Goal: Task Accomplishment & Management: Complete application form

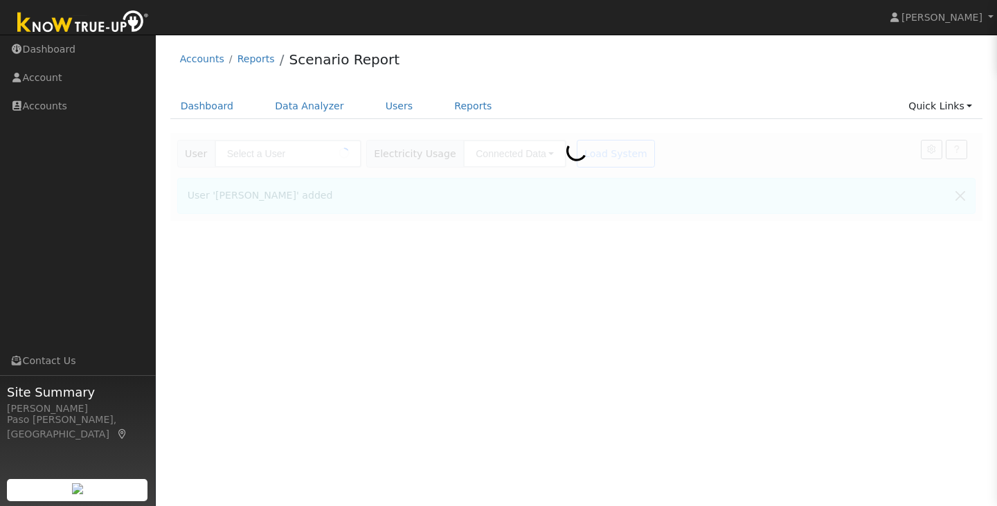
type input "[PERSON_NAME]"
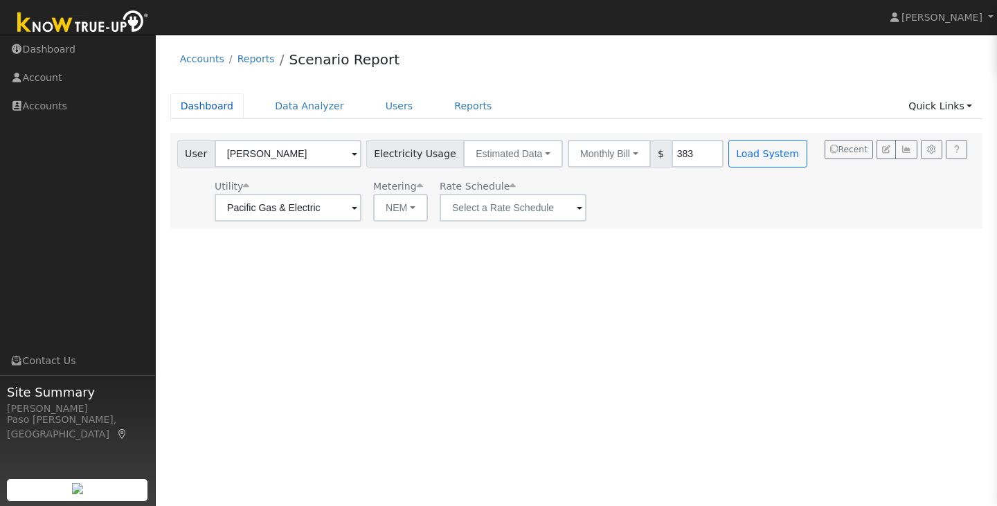
click at [210, 100] on link "Dashboard" at bounding box center [207, 106] width 74 height 26
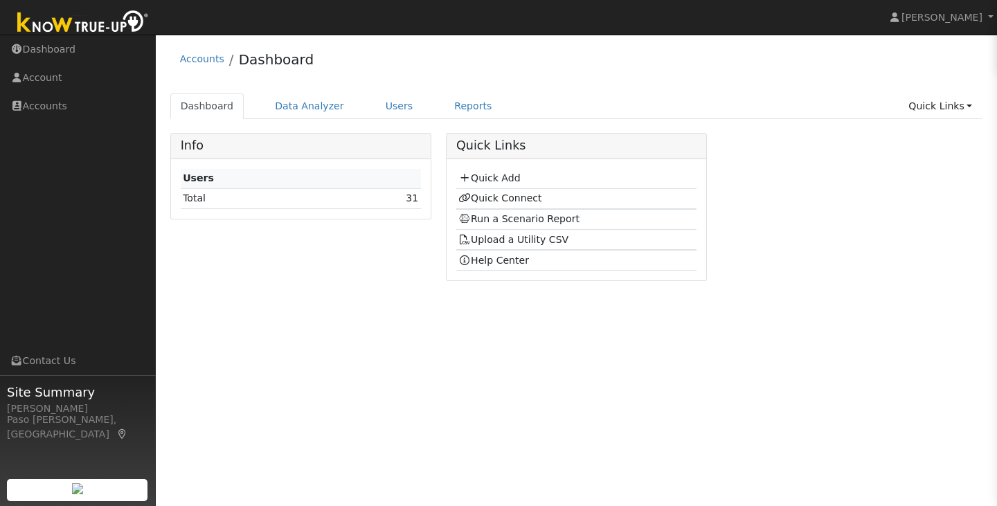
click at [481, 177] on link "Quick Add" at bounding box center [489, 177] width 62 height 11
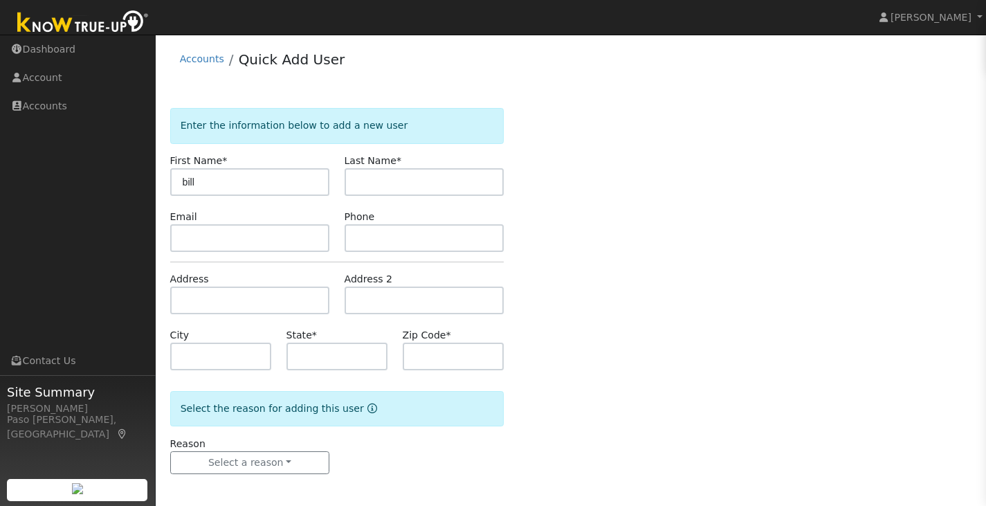
type input "bill"
click at [358, 186] on input "text" at bounding box center [425, 182] width 160 height 28
type input "oharrin"
click at [343, 358] on input "text" at bounding box center [338, 357] width 102 height 28
type input "CA"
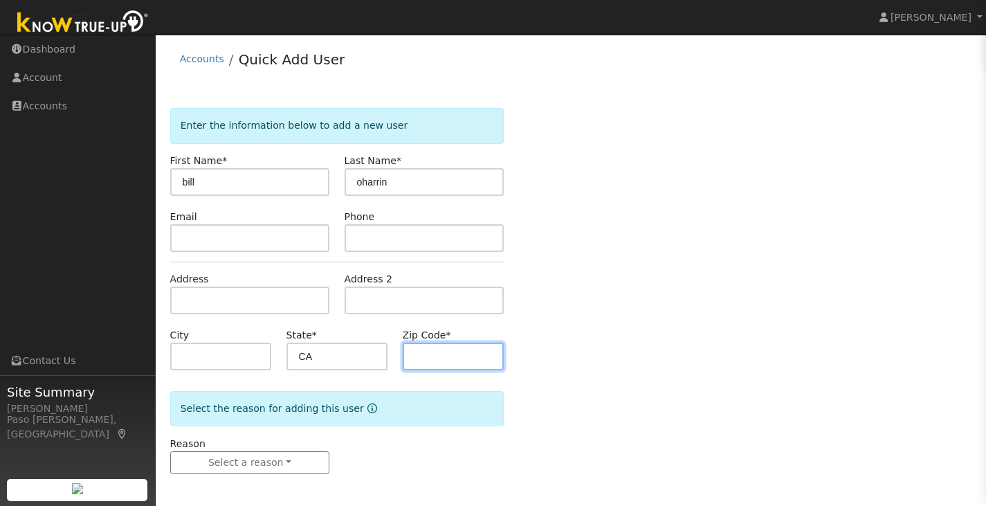
click at [419, 363] on input "text" at bounding box center [454, 357] width 102 height 28
type input "93420"
click at [606, 396] on div "Enter the information below to add a new user First Name * bill Last Name * oha…" at bounding box center [571, 305] width 802 height 394
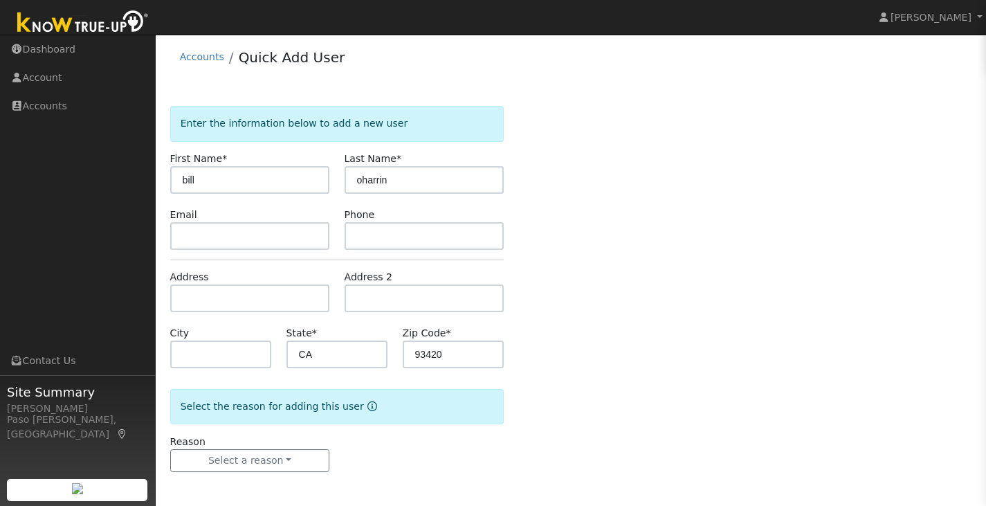
scroll to position [3, 0]
click at [281, 464] on button "Select a reason" at bounding box center [250, 460] width 160 height 24
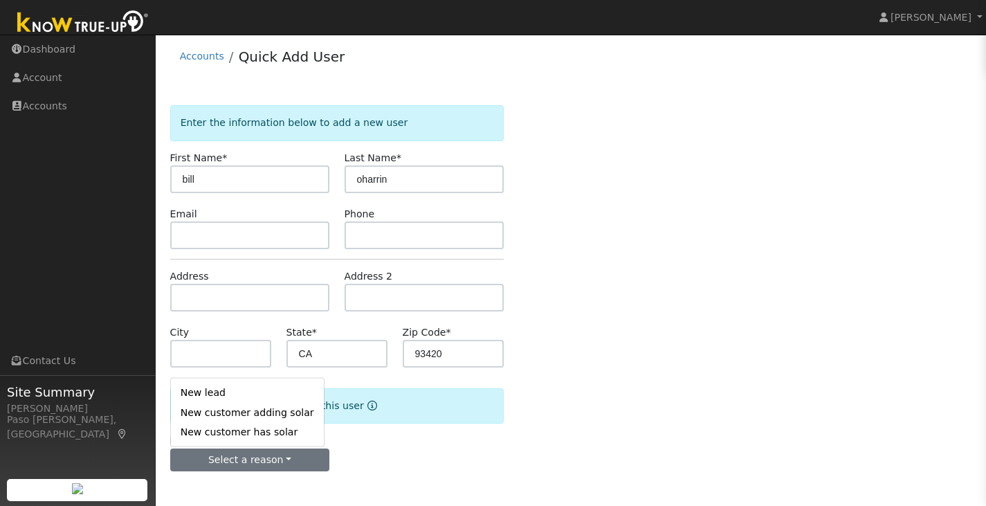
click at [242, 397] on link "New lead" at bounding box center [247, 392] width 153 height 19
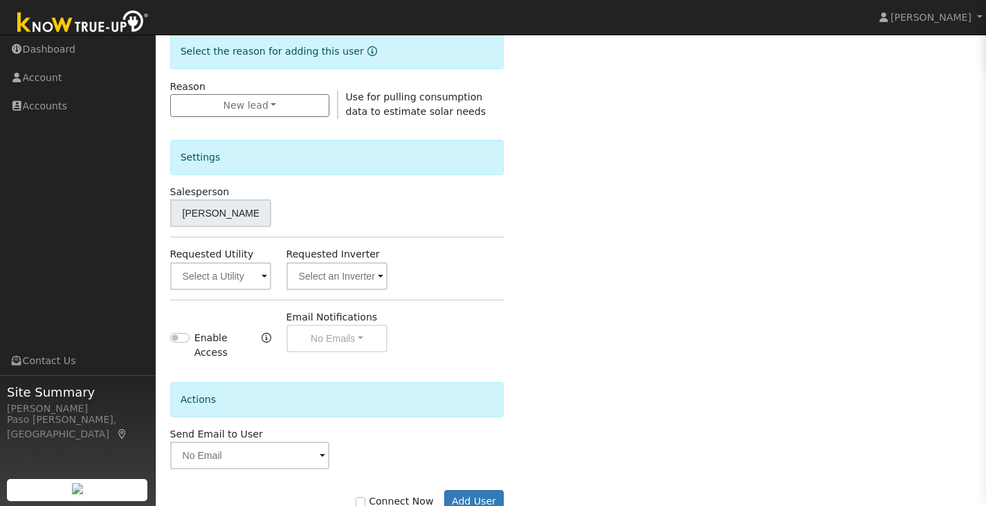
scroll to position [390, 0]
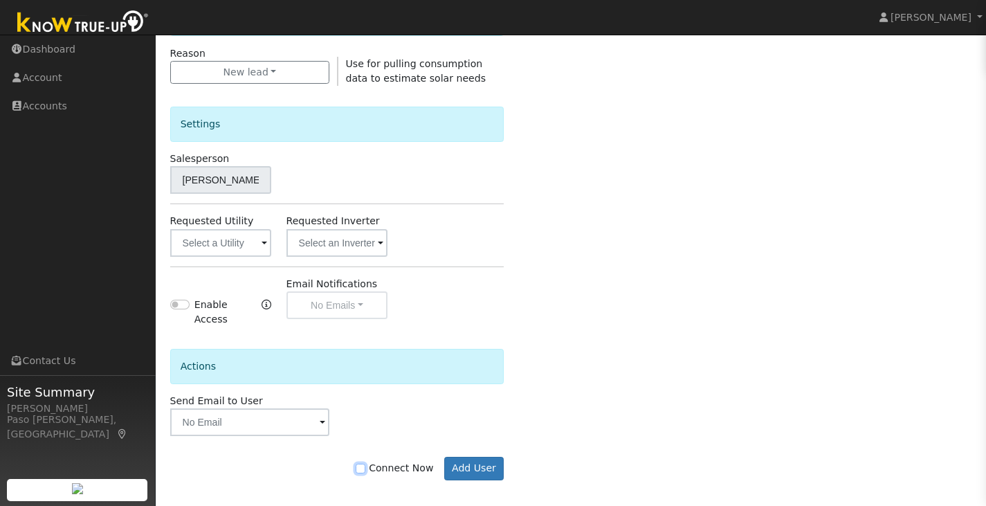
click at [365, 464] on input "Connect Now" at bounding box center [361, 469] width 10 height 10
checkbox input "true"
click at [468, 461] on button "Add User" at bounding box center [474, 469] width 60 height 24
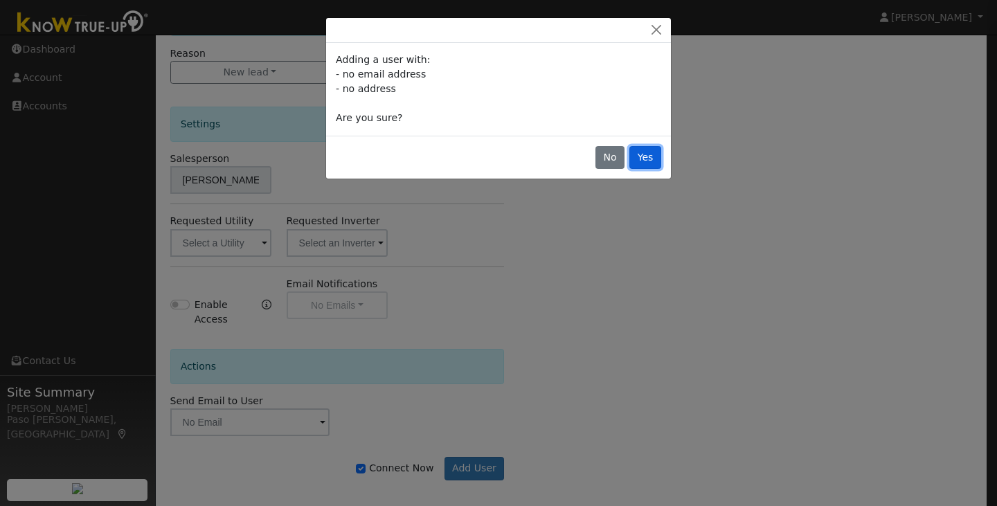
click at [644, 150] on button "Yes" at bounding box center [645, 158] width 32 height 24
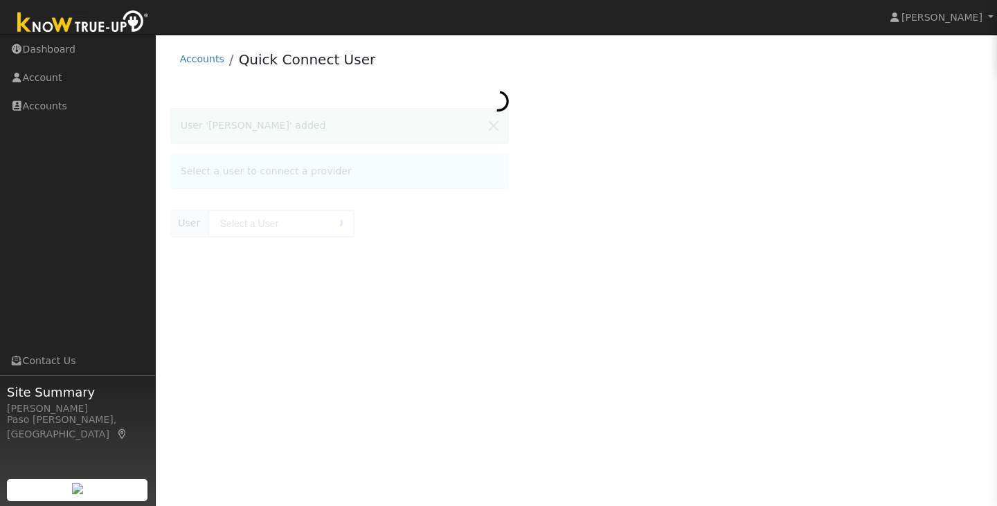
type input "[PERSON_NAME]"
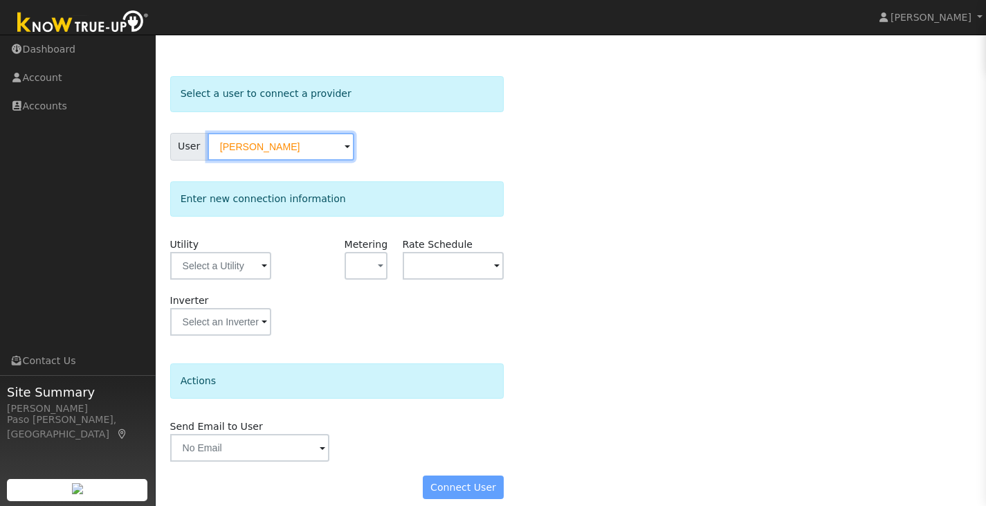
scroll to position [46, 0]
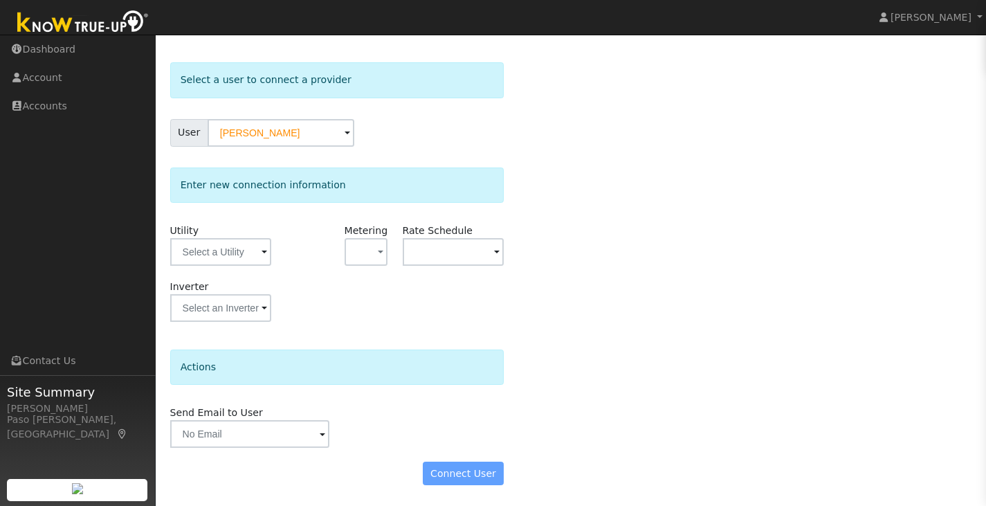
click at [475, 469] on div "Connect User" at bounding box center [337, 474] width 349 height 24
click at [253, 258] on input "text" at bounding box center [221, 252] width 102 height 28
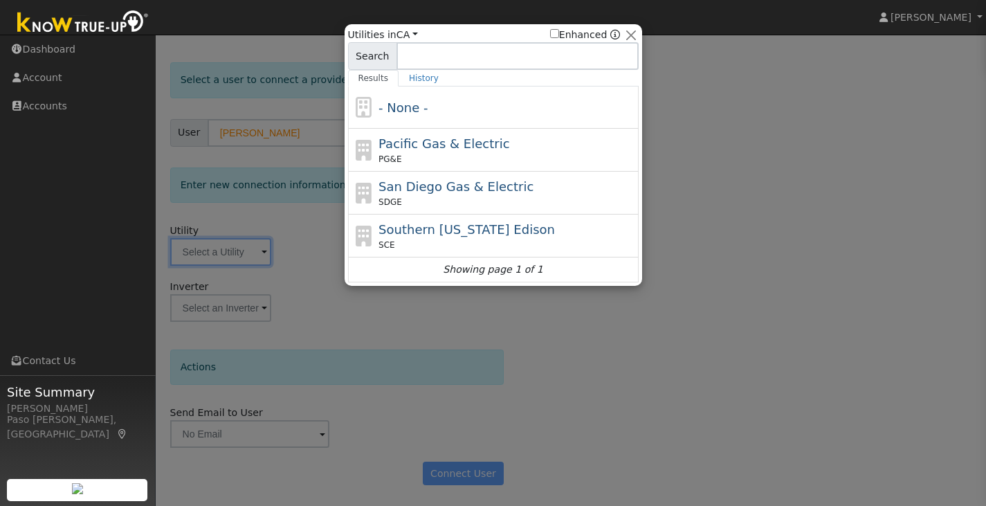
click at [440, 139] on span "Pacific Gas & Electric" at bounding box center [444, 143] width 131 height 15
type input "PG&E"
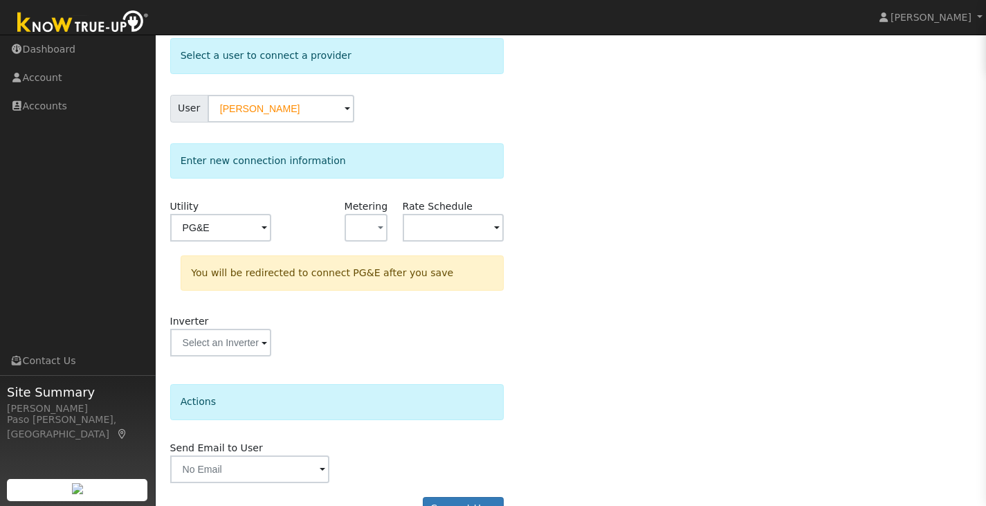
scroll to position [104, 0]
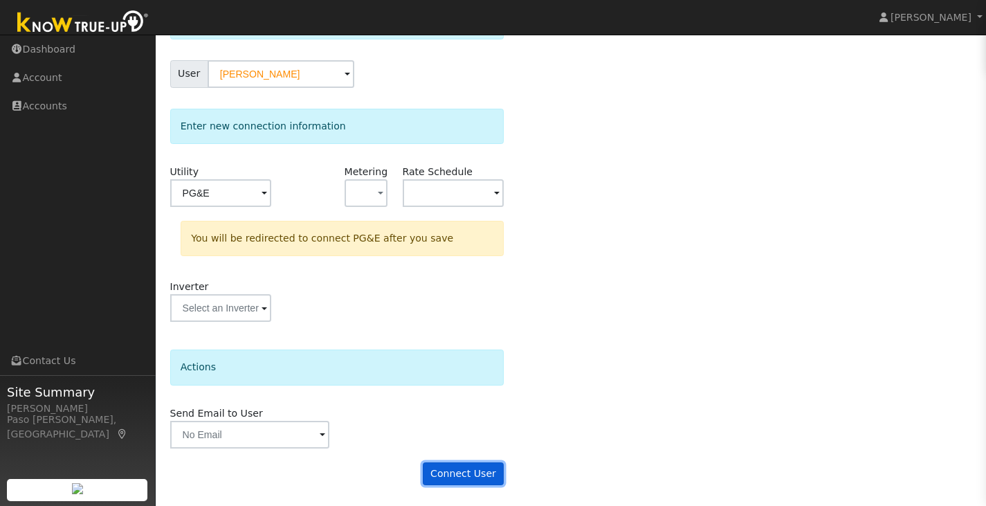
click at [446, 471] on button "Connect User" at bounding box center [464, 474] width 82 height 24
